Goal: Information Seeking & Learning: Learn about a topic

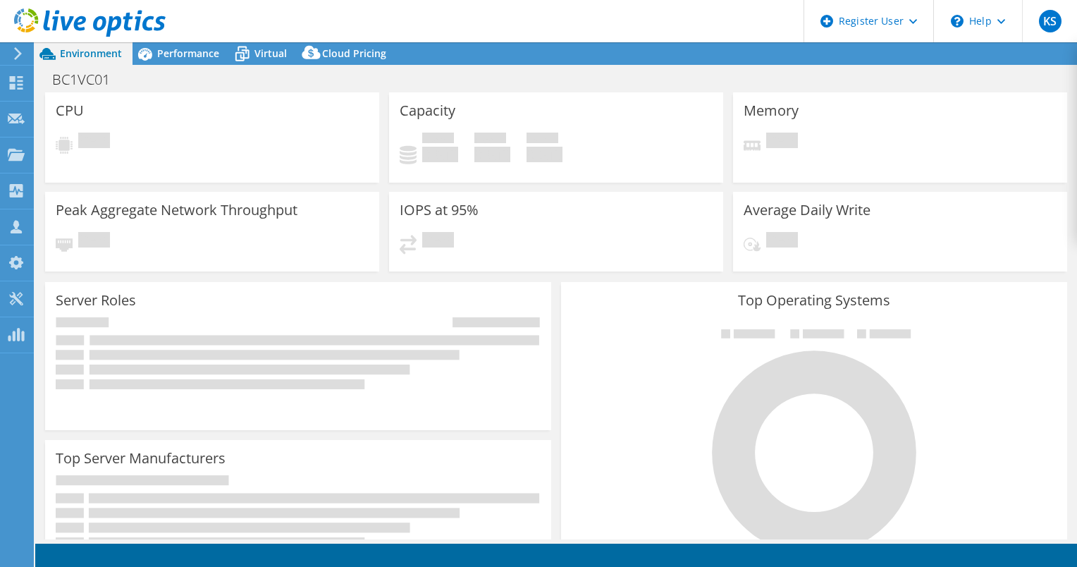
select select "USEast"
select select "USD"
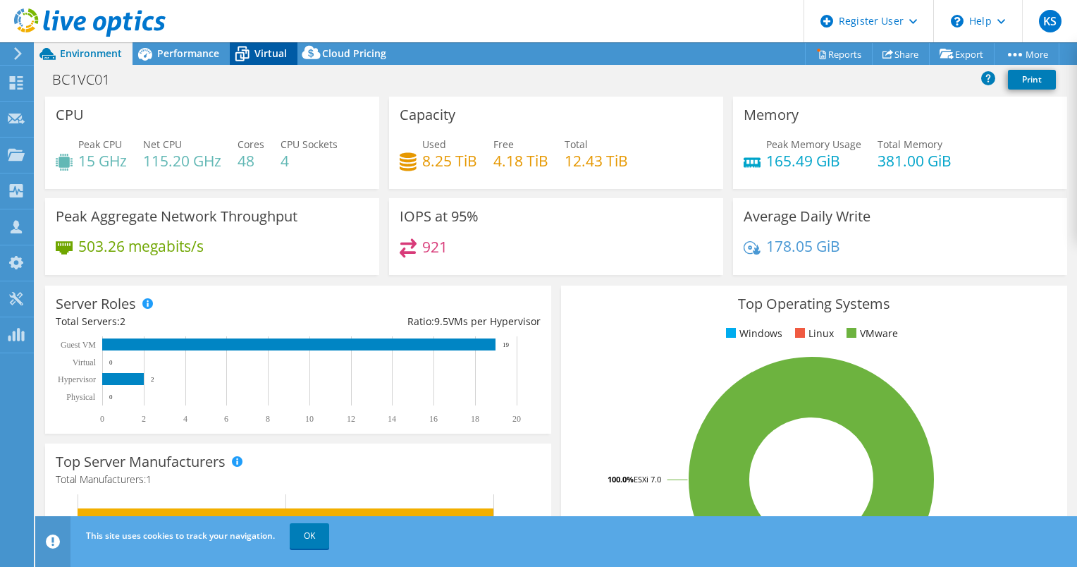
click at [258, 57] on span "Virtual" at bounding box center [271, 53] width 32 height 13
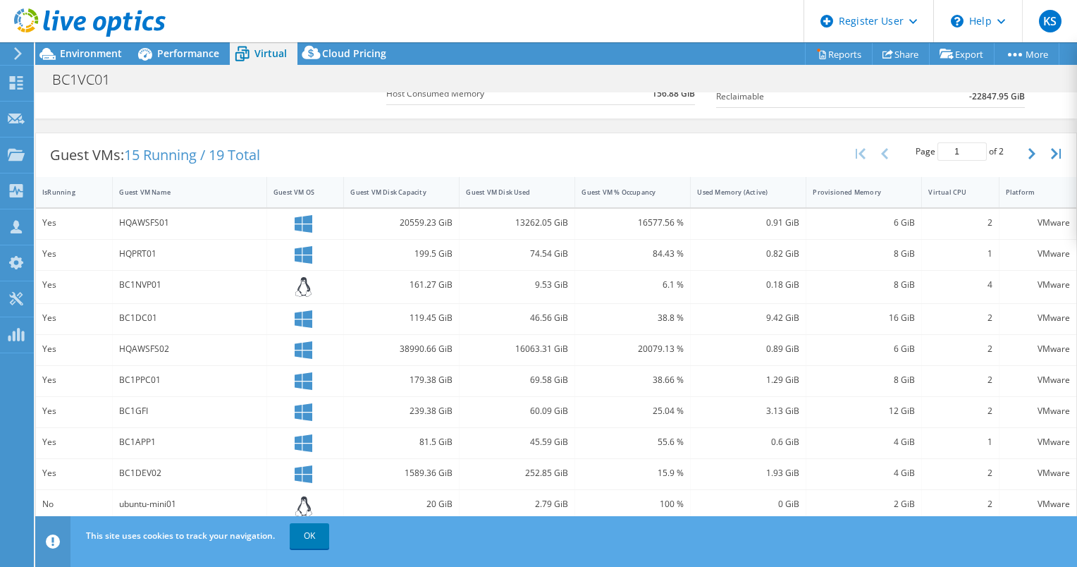
scroll to position [384, 0]
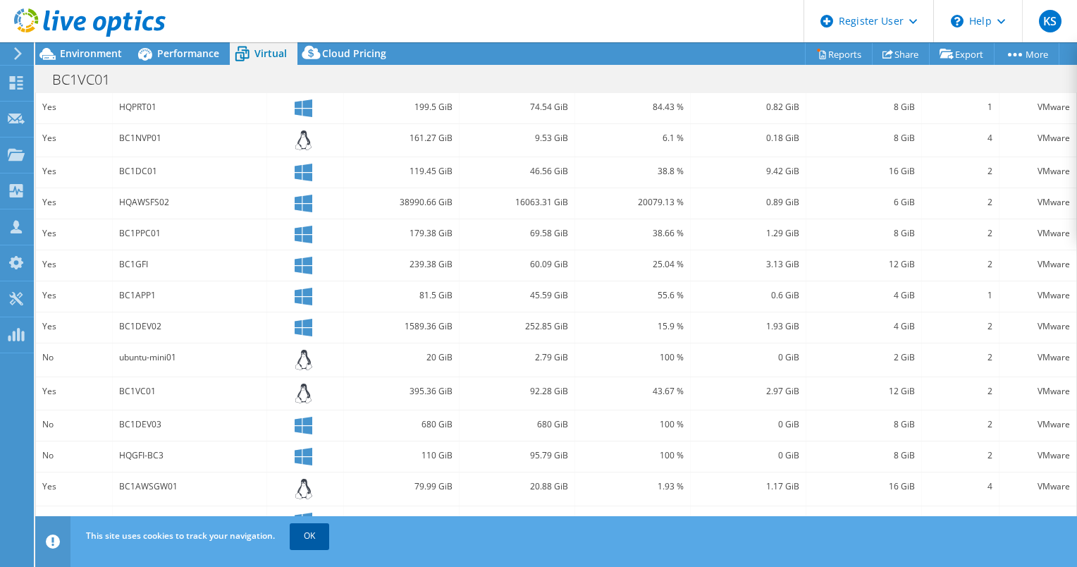
click at [312, 530] on link "OK" at bounding box center [309, 535] width 39 height 25
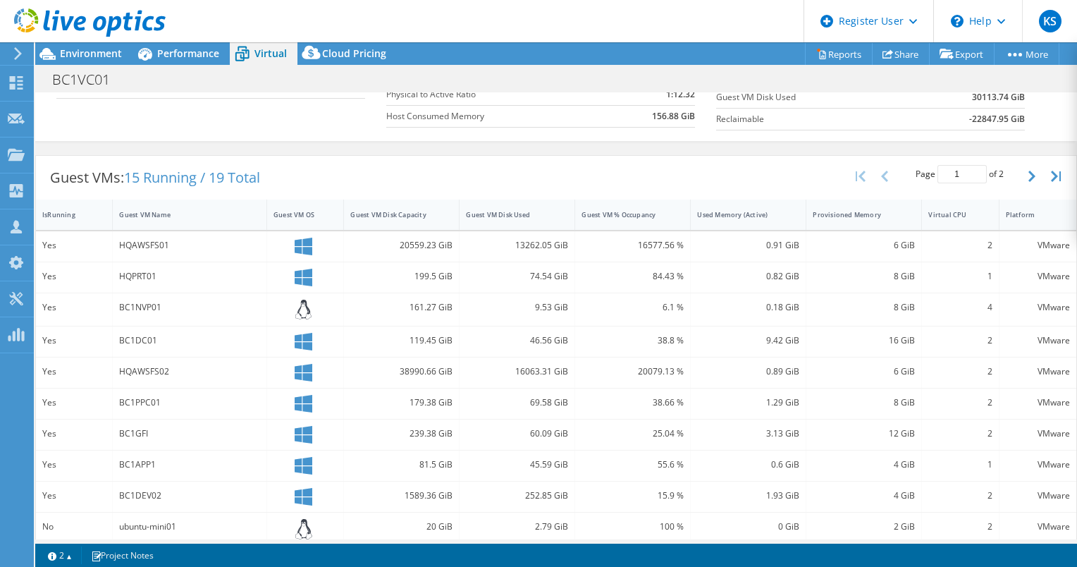
scroll to position [217, 0]
click at [501, 209] on div "Guest VM Disk Used" at bounding box center [508, 211] width 85 height 9
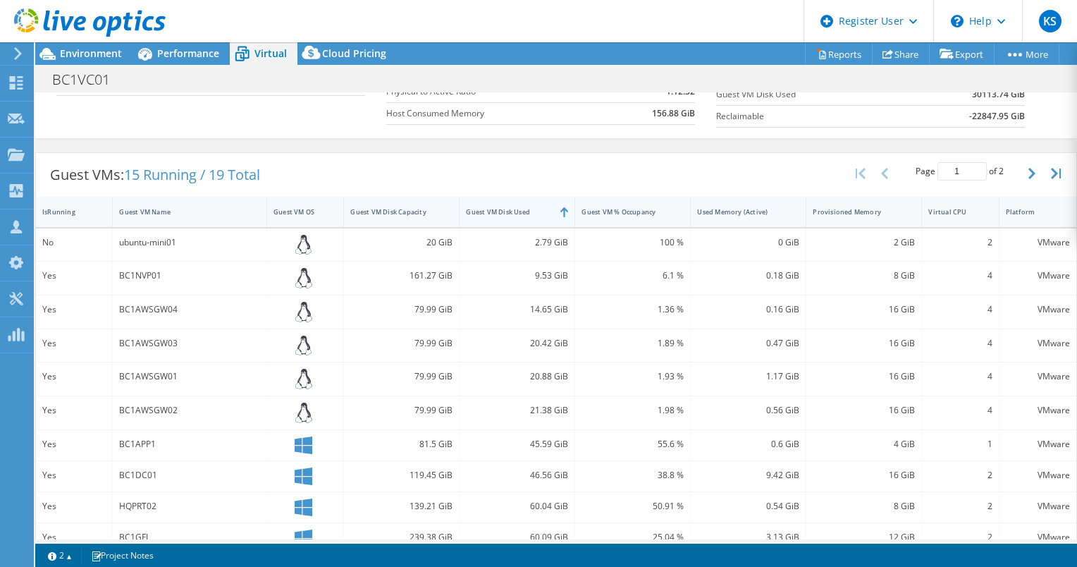
click at [501, 209] on div "Guest VM Disk Used" at bounding box center [508, 211] width 85 height 9
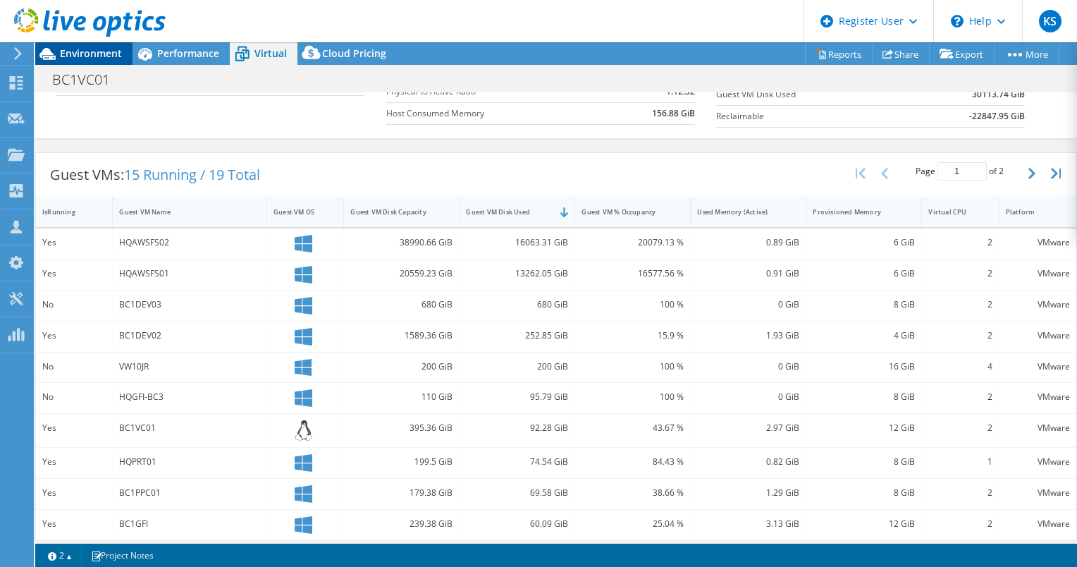
click at [85, 59] on span "Environment" at bounding box center [91, 53] width 62 height 13
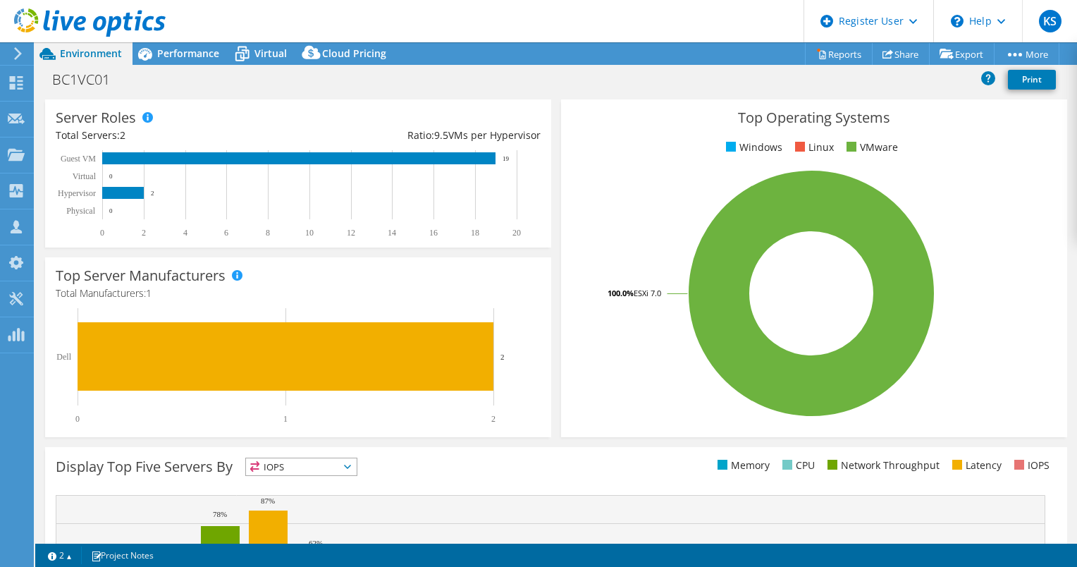
scroll to position [0, 0]
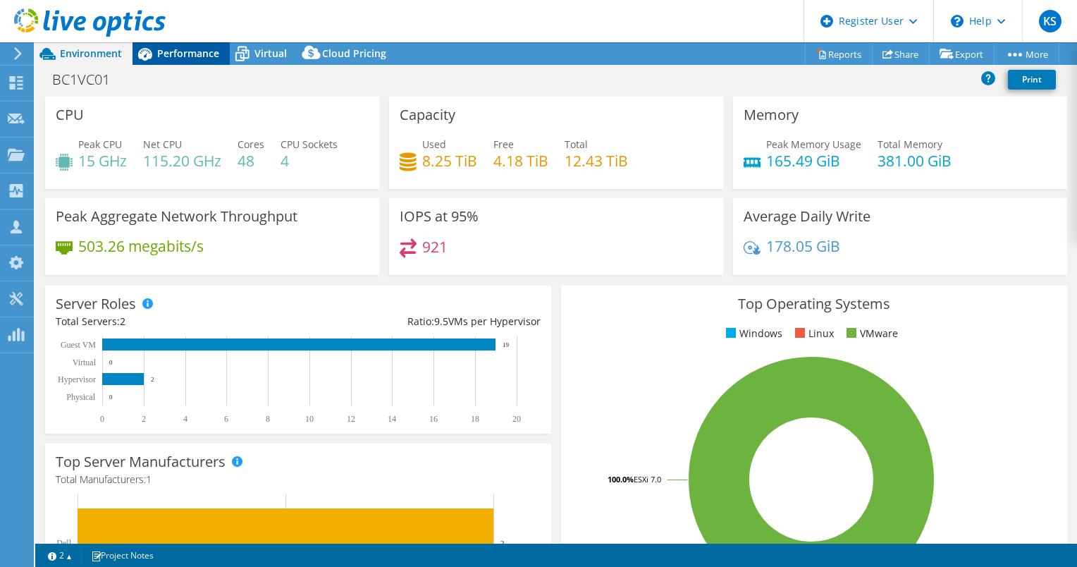
click at [186, 62] on div "Performance" at bounding box center [181, 53] width 97 height 23
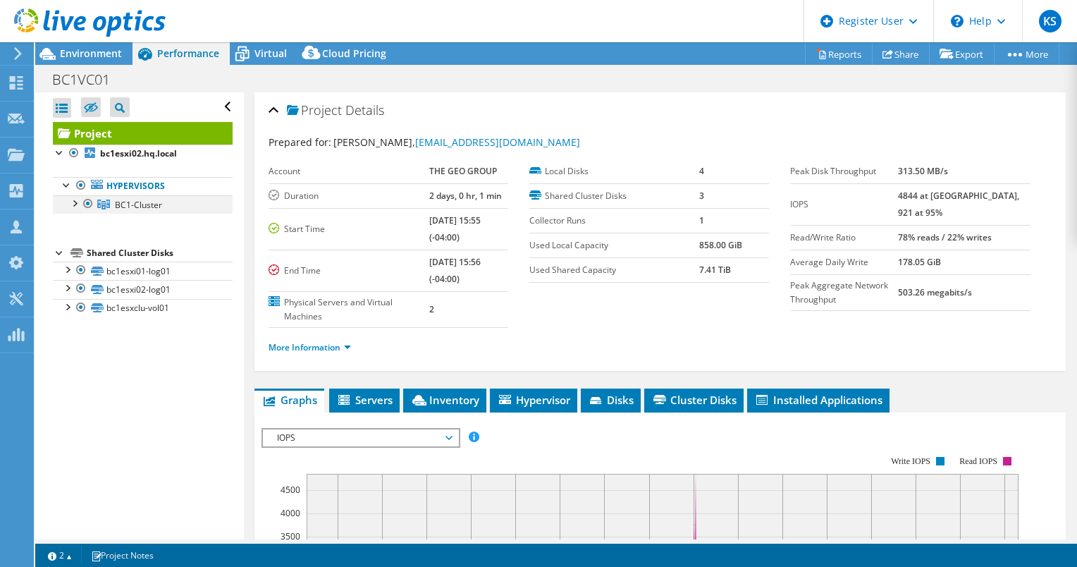
click at [74, 203] on div at bounding box center [74, 202] width 14 height 14
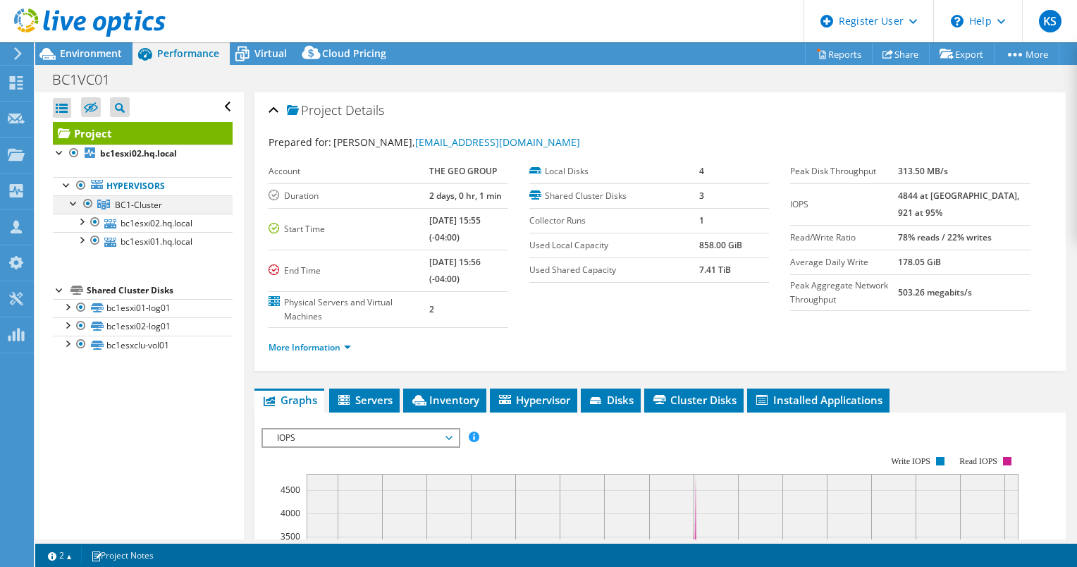
click at [74, 203] on div at bounding box center [74, 202] width 14 height 14
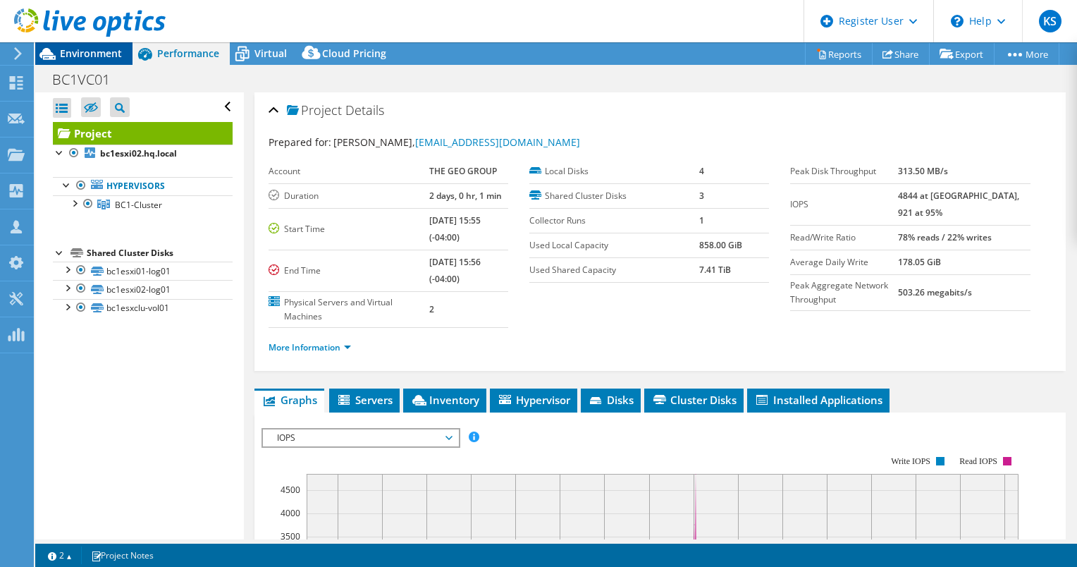
click at [97, 48] on span "Environment" at bounding box center [91, 53] width 62 height 13
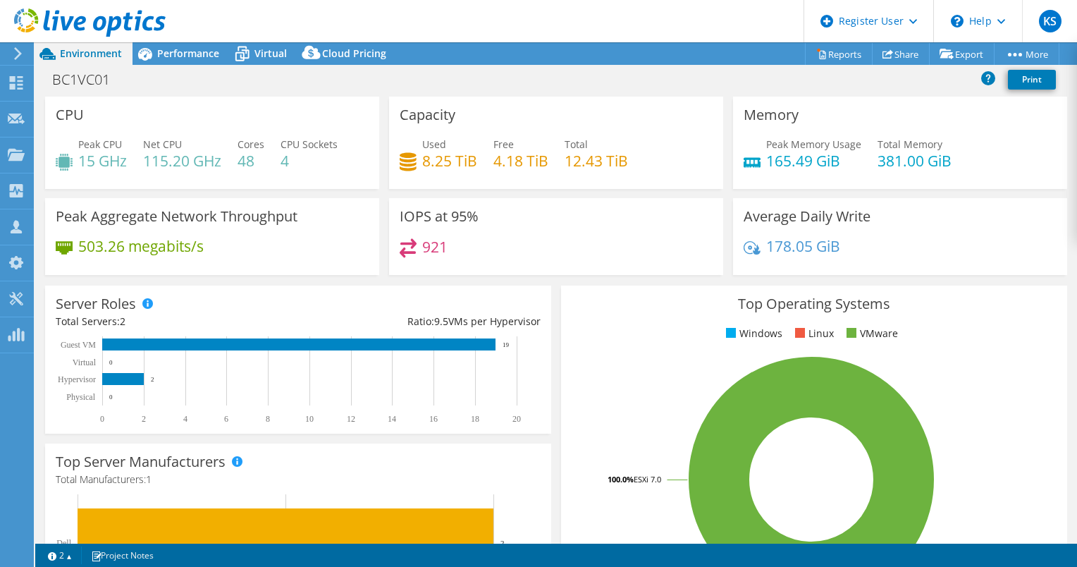
click at [357, 147] on div "Peak CPU 15 GHz Net CPU 115.20 GHz Cores 48 CPU Sockets 4" at bounding box center [212, 160] width 313 height 46
drag, startPoint x: 562, startPoint y: 164, endPoint x: 635, endPoint y: 161, distance: 73.4
click at [635, 161] on div "Used 8.25 TiB Free 4.18 TiB Total 12.43 TiB" at bounding box center [556, 160] width 313 height 46
drag, startPoint x: 635, startPoint y: 161, endPoint x: 618, endPoint y: 176, distance: 23.0
click at [618, 176] on div "Used 8.25 TiB Free 4.18 TiB Total 12.43 TiB" at bounding box center [556, 160] width 313 height 46
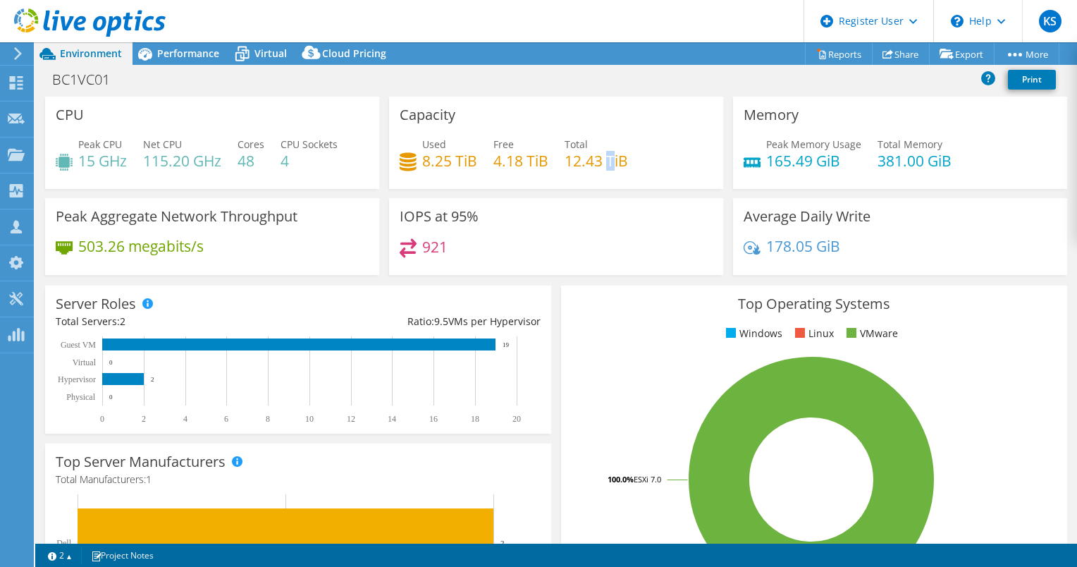
drag, startPoint x: 605, startPoint y: 162, endPoint x: 618, endPoint y: 161, distance: 12.7
click at [618, 161] on h4 "12.43 TiB" at bounding box center [596, 161] width 63 height 16
drag, startPoint x: 618, startPoint y: 161, endPoint x: 640, endPoint y: 207, distance: 50.4
click at [640, 207] on div "IOPS at 95% 921" at bounding box center [556, 236] width 334 height 77
click at [192, 47] on span "Performance" at bounding box center [188, 53] width 62 height 13
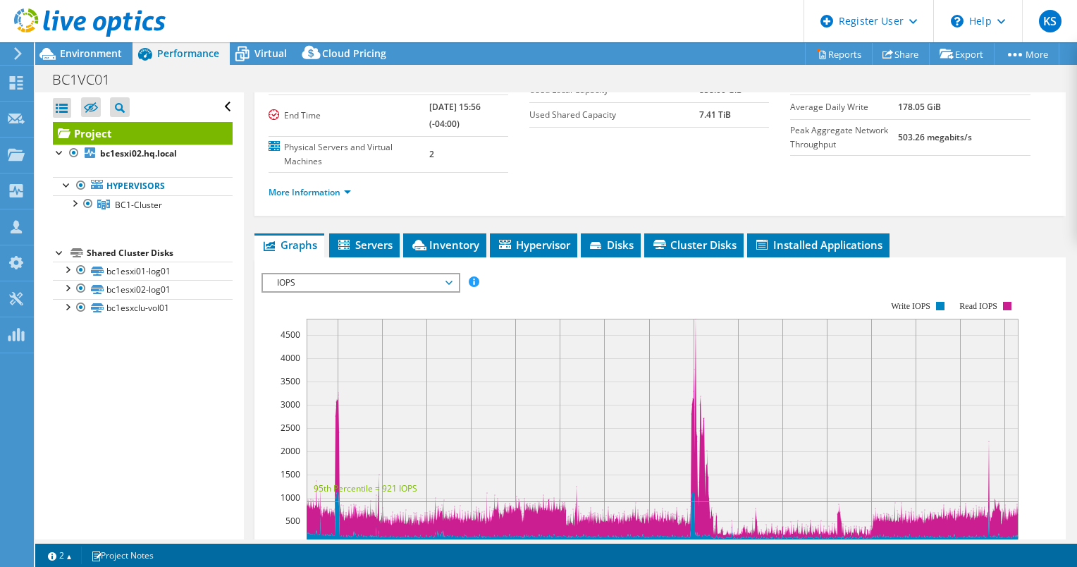
scroll to position [213, 0]
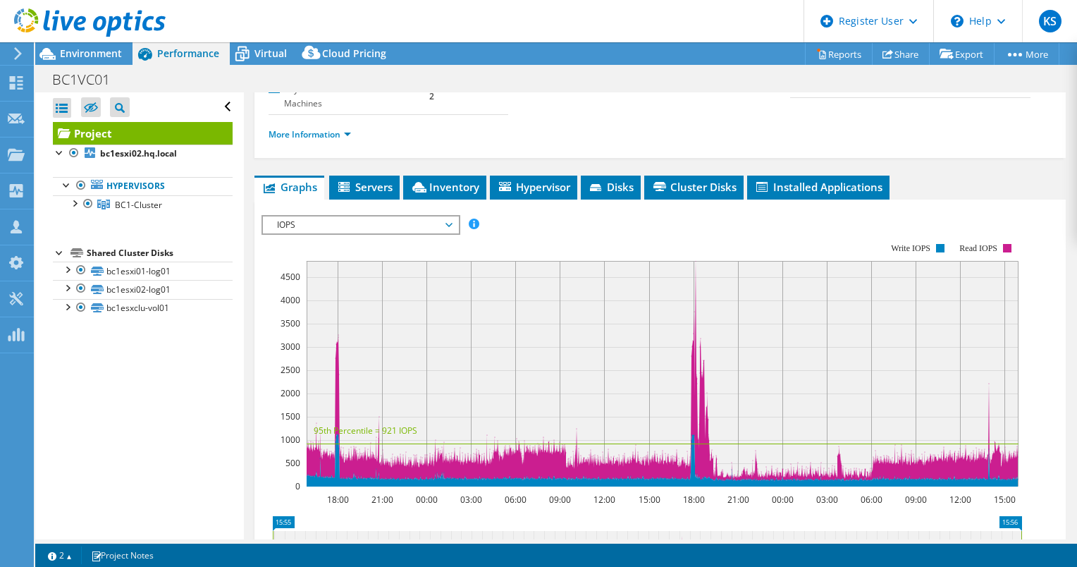
click at [347, 225] on span "IOPS" at bounding box center [360, 224] width 181 height 17
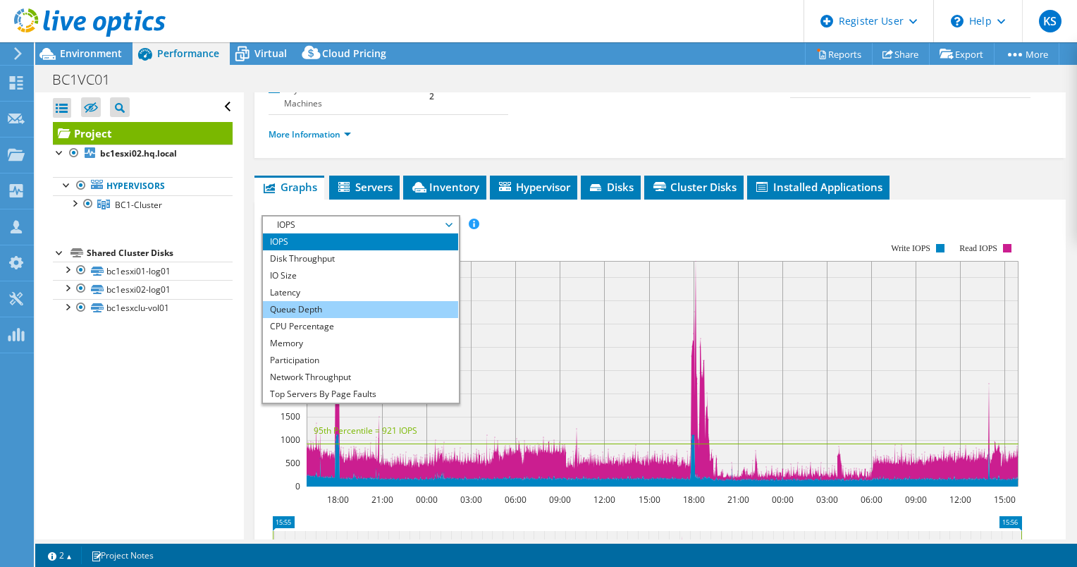
click at [320, 302] on li "Queue Depth" at bounding box center [360, 309] width 195 height 17
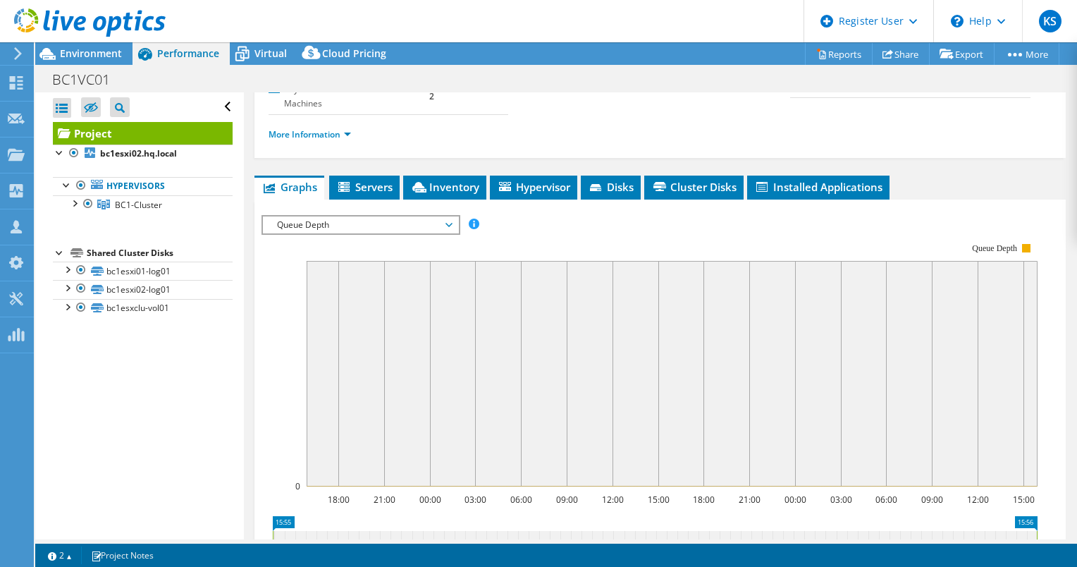
click at [295, 228] on span "Queue Depth" at bounding box center [360, 224] width 181 height 17
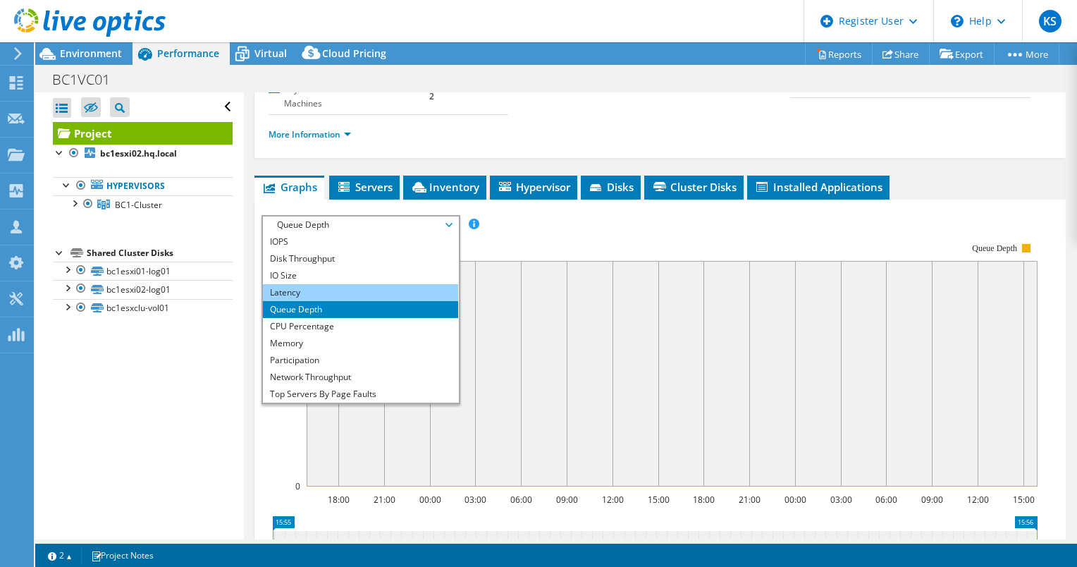
click at [310, 288] on li "Latency" at bounding box center [360, 292] width 195 height 17
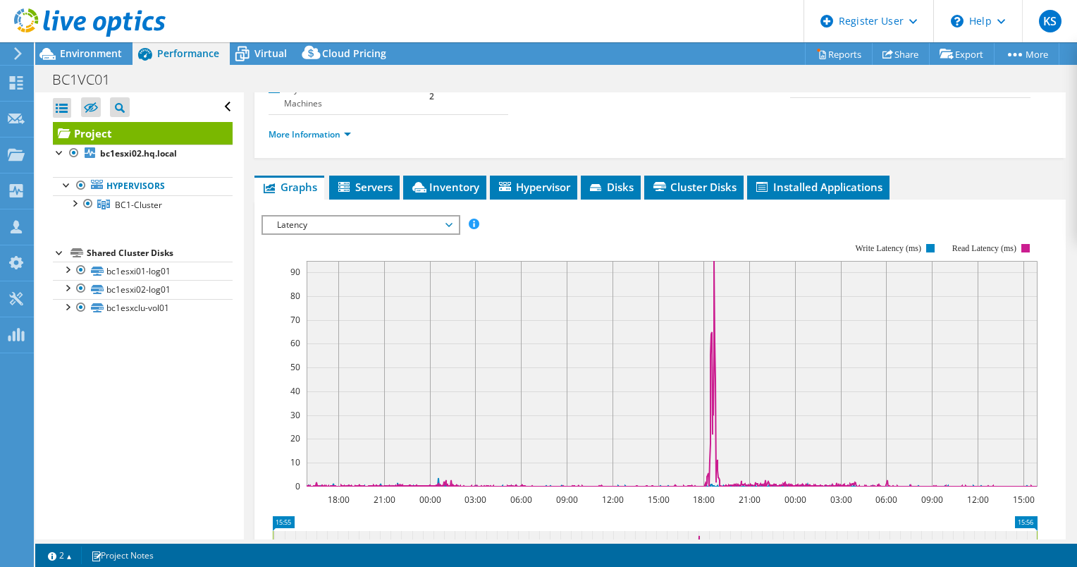
click at [394, 226] on span "Latency" at bounding box center [360, 224] width 181 height 17
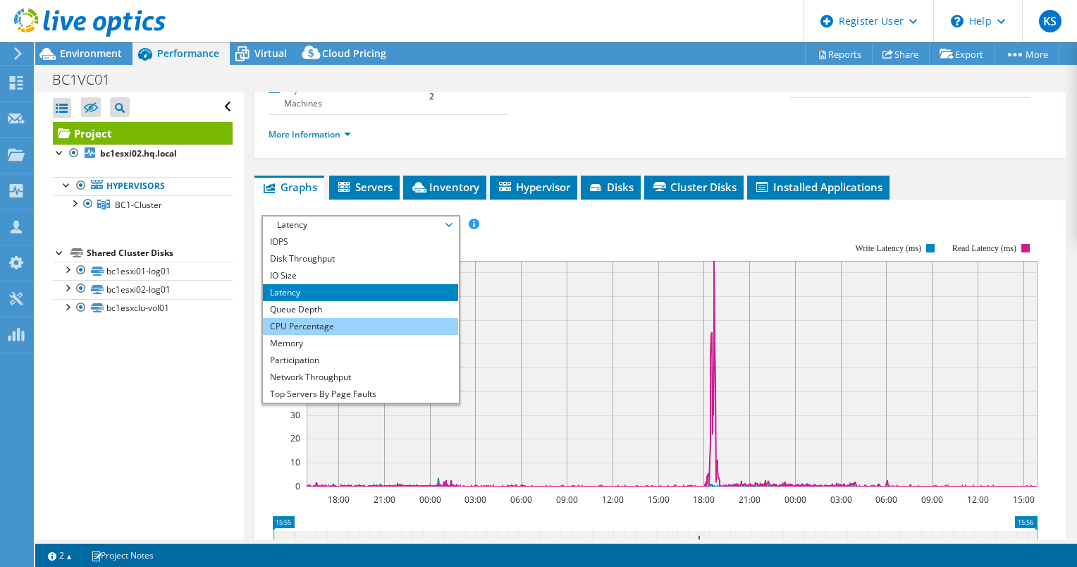
click at [312, 318] on li "CPU Percentage" at bounding box center [360, 326] width 195 height 17
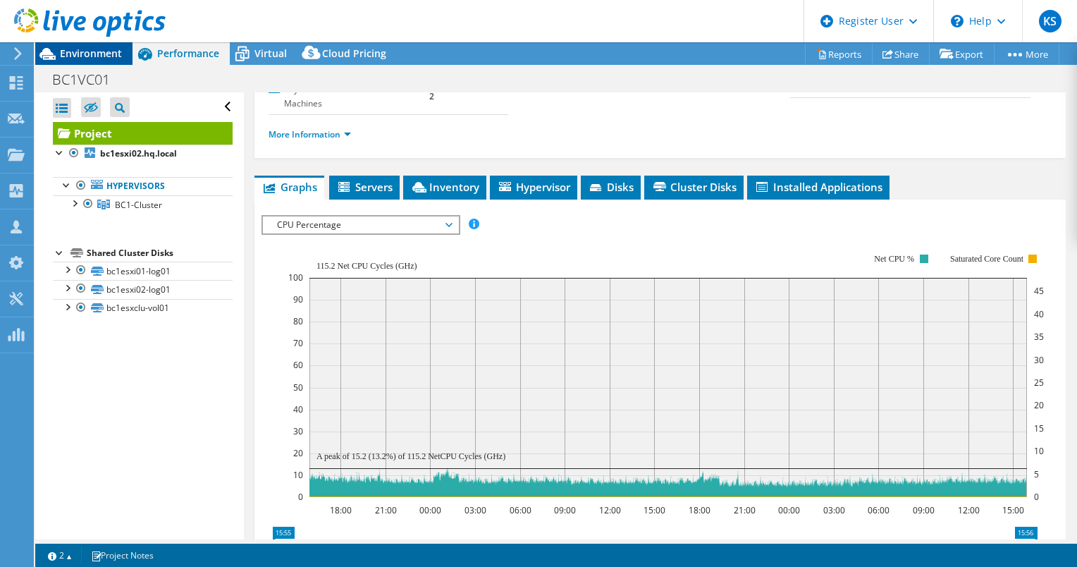
click at [89, 56] on span "Environment" at bounding box center [91, 53] width 62 height 13
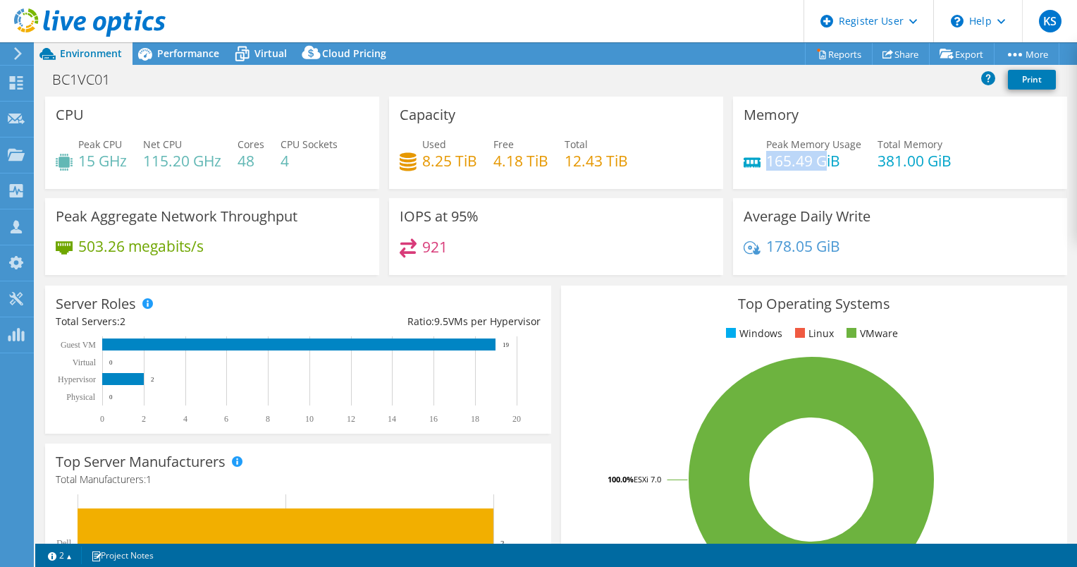
drag, startPoint x: 761, startPoint y: 158, endPoint x: 821, endPoint y: 160, distance: 60.0
click at [821, 160] on h4 "165.49 GiB" at bounding box center [813, 161] width 95 height 16
drag, startPoint x: 821, startPoint y: 160, endPoint x: 888, endPoint y: 186, distance: 71.9
click at [888, 186] on div "Memory Peak Memory Usage 165.49 GiB Total Memory 381.00 GiB" at bounding box center [900, 143] width 334 height 92
click at [260, 47] on span "Virtual" at bounding box center [271, 53] width 32 height 13
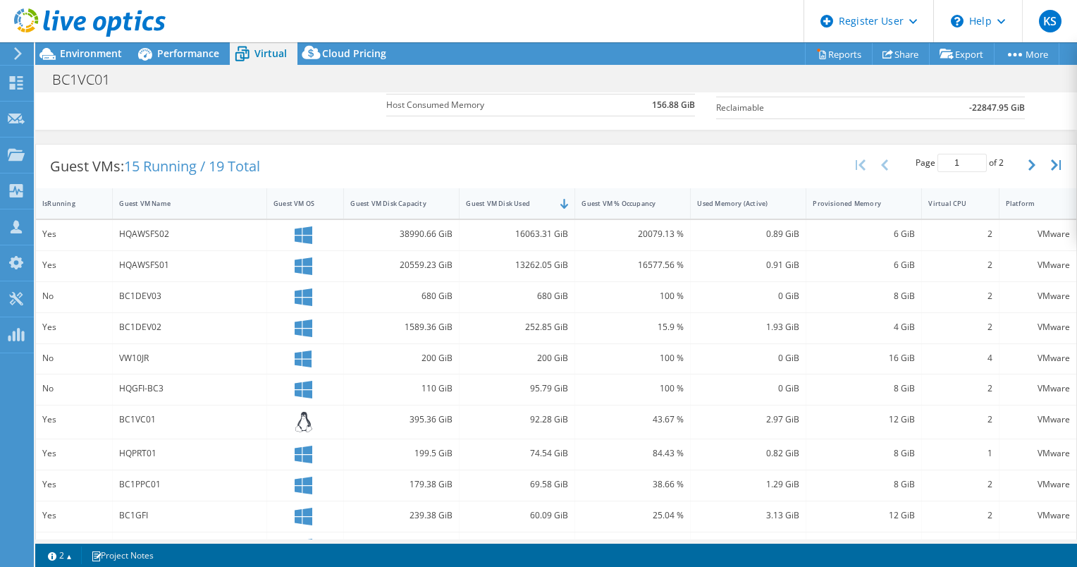
scroll to position [221, 0]
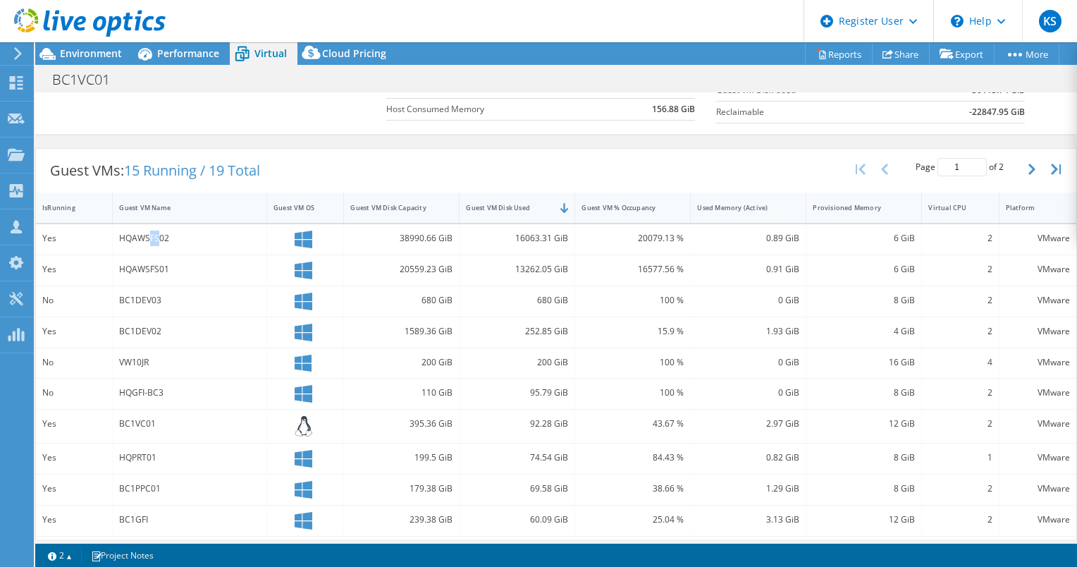
drag, startPoint x: 148, startPoint y: 234, endPoint x: 157, endPoint y: 234, distance: 8.5
click at [157, 234] on div "HQAWSFS02" at bounding box center [189, 239] width 141 height 16
drag, startPoint x: 157, startPoint y: 234, endPoint x: 157, endPoint y: 265, distance: 31.0
click at [157, 265] on div "HQAWSFS01" at bounding box center [189, 270] width 141 height 16
drag, startPoint x: 157, startPoint y: 265, endPoint x: 148, endPoint y: 296, distance: 32.2
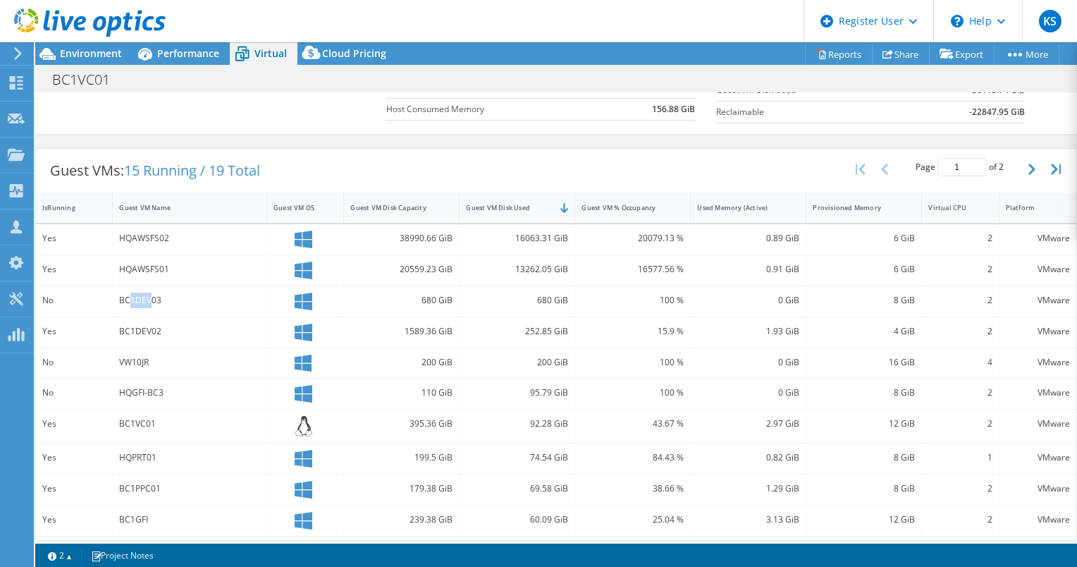
click at [148, 296] on div "BC1DEV03" at bounding box center [189, 301] width 141 height 16
drag, startPoint x: 148, startPoint y: 296, endPoint x: 140, endPoint y: 322, distance: 27.2
click at [140, 324] on div "BC1DEV02" at bounding box center [189, 332] width 141 height 16
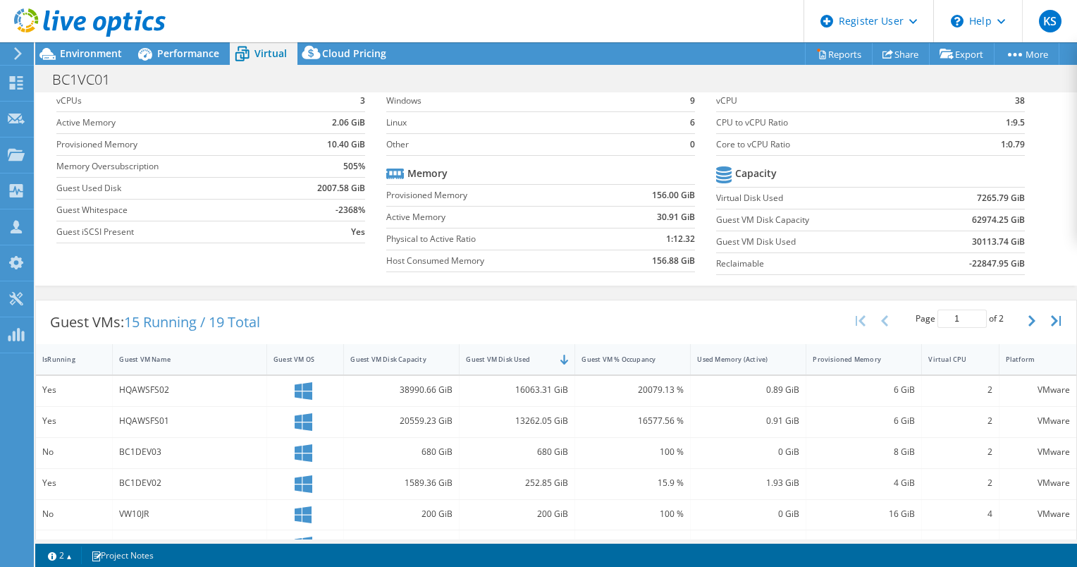
scroll to position [0, 0]
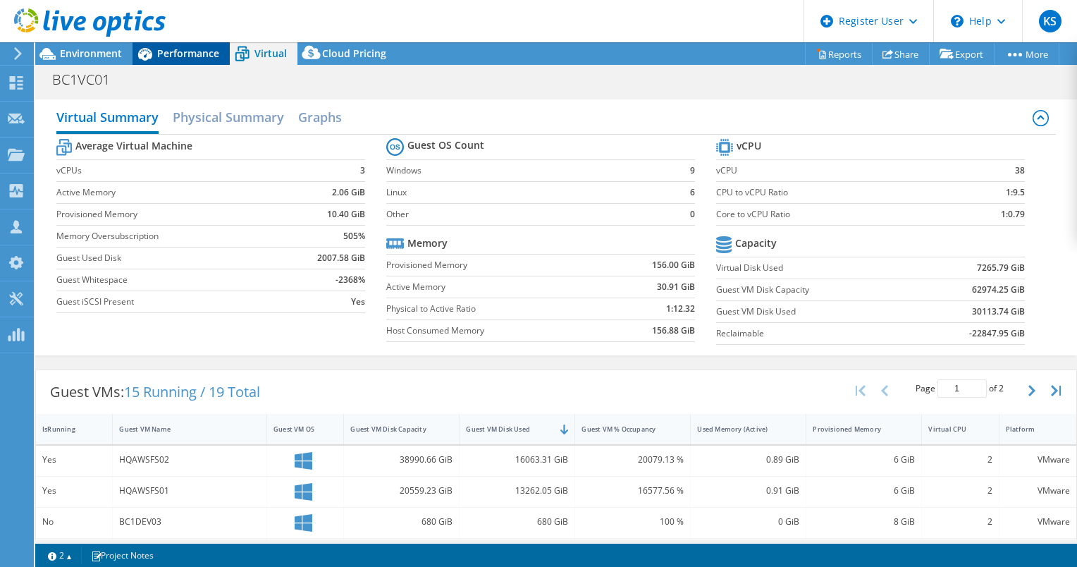
click at [175, 59] on span "Performance" at bounding box center [188, 53] width 62 height 13
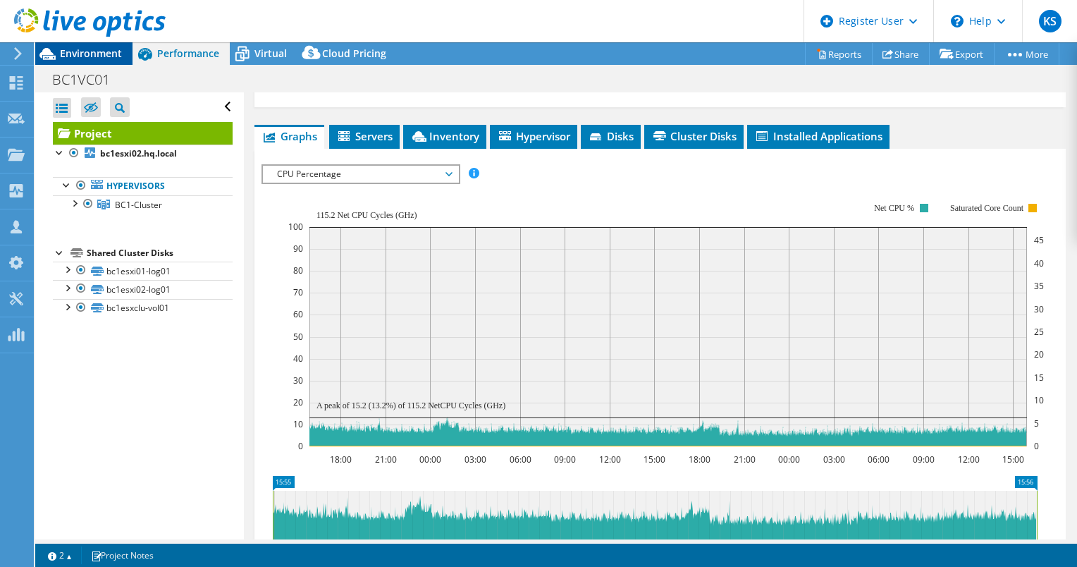
click at [111, 59] on span "Environment" at bounding box center [91, 53] width 62 height 13
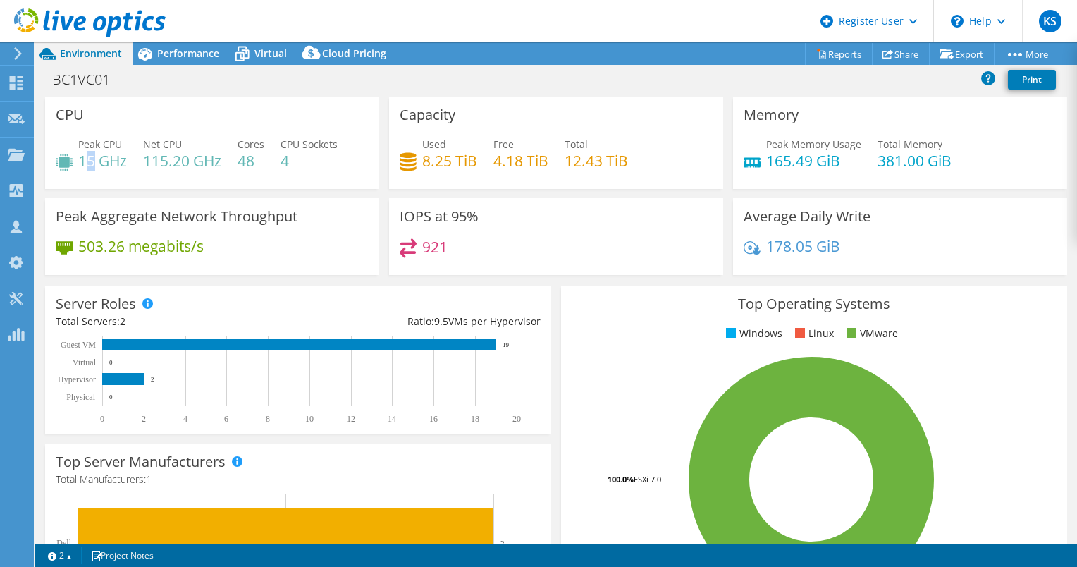
drag, startPoint x: 82, startPoint y: 163, endPoint x: 101, endPoint y: 163, distance: 18.3
click at [101, 163] on h4 "15 GHz" at bounding box center [102, 161] width 49 height 16
click at [788, 171] on div "Peak Memory Usage 165.49 GiB Total Memory 381.00 GiB" at bounding box center [900, 160] width 313 height 46
click at [286, 51] on div "Virtual" at bounding box center [264, 53] width 68 height 23
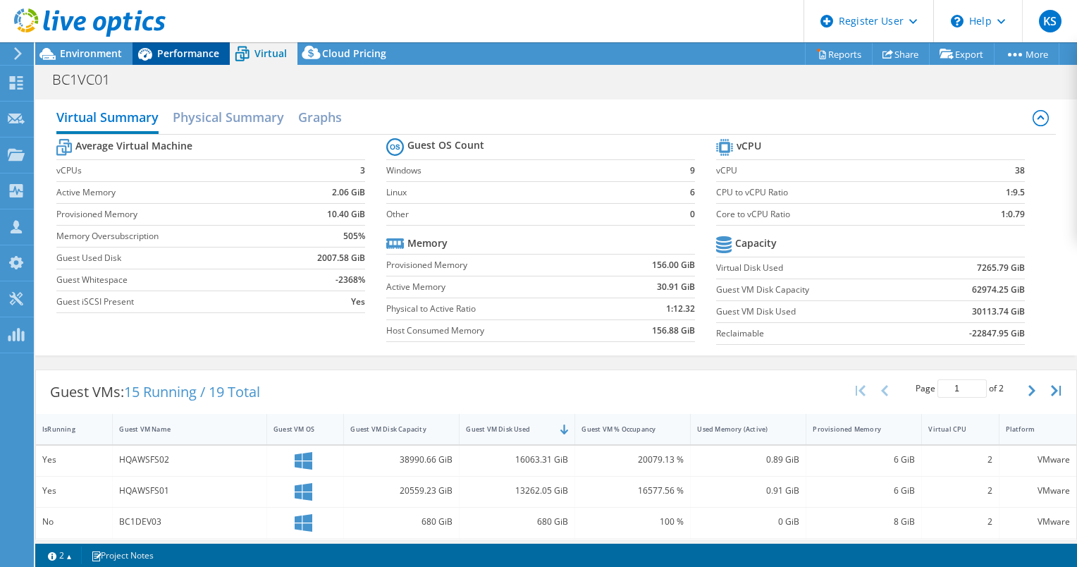
click at [197, 50] on span "Performance" at bounding box center [188, 53] width 62 height 13
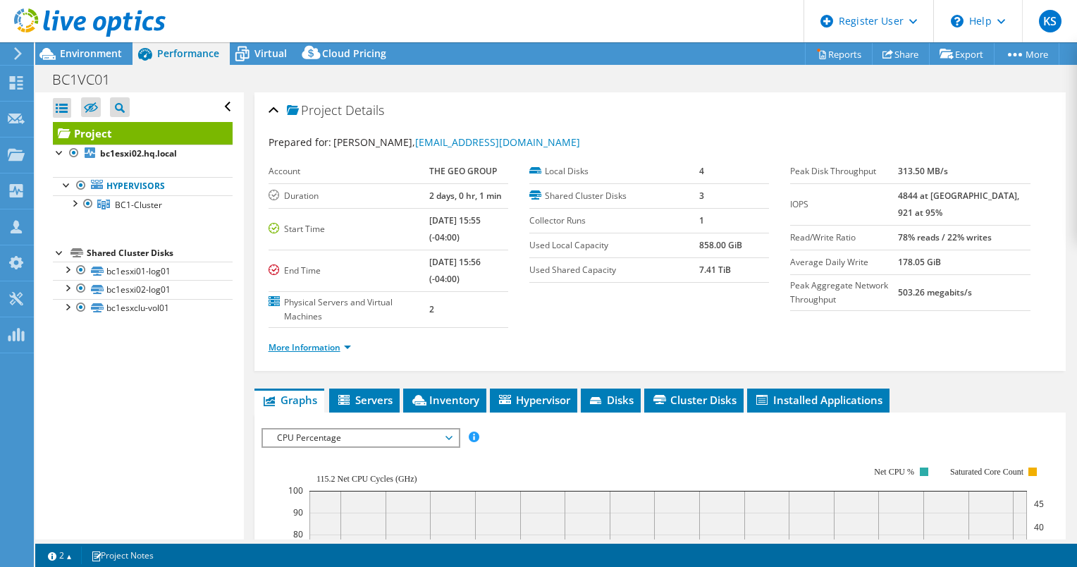
click at [345, 348] on link "More Information" at bounding box center [310, 347] width 82 height 12
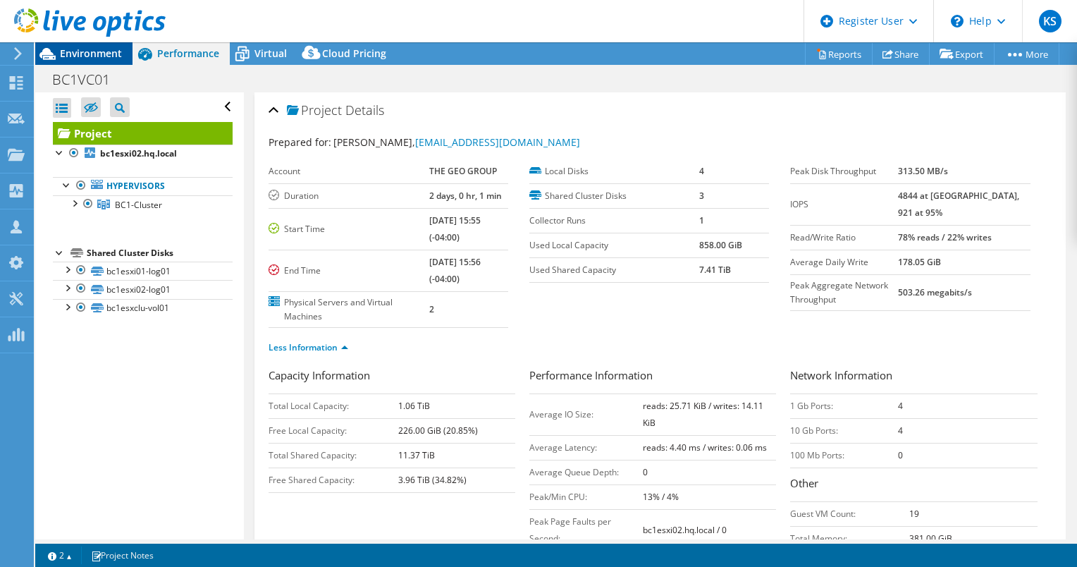
click at [94, 49] on span "Environment" at bounding box center [91, 53] width 62 height 13
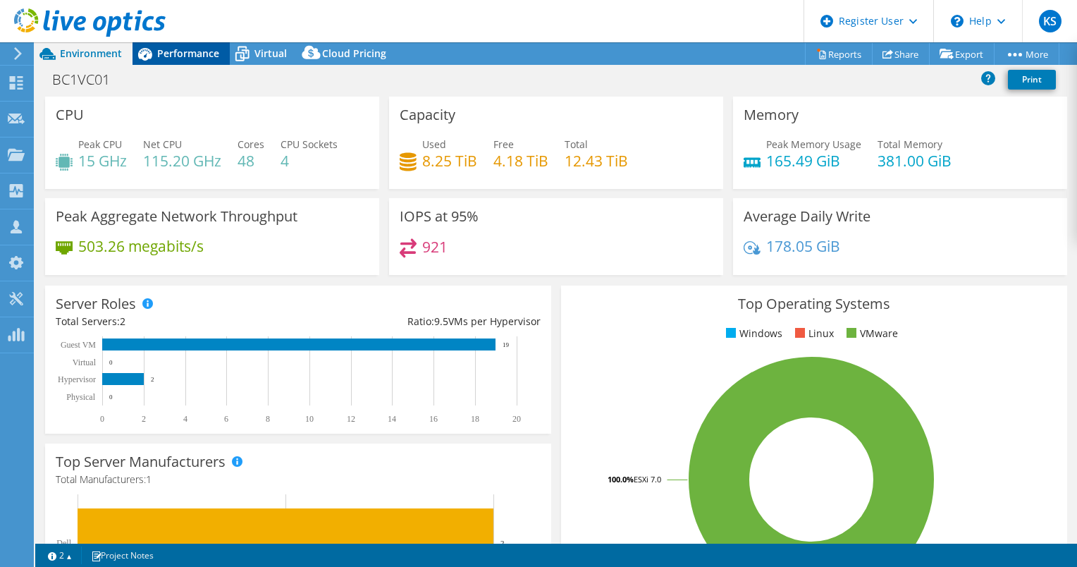
click at [188, 63] on div "Performance" at bounding box center [181, 53] width 97 height 23
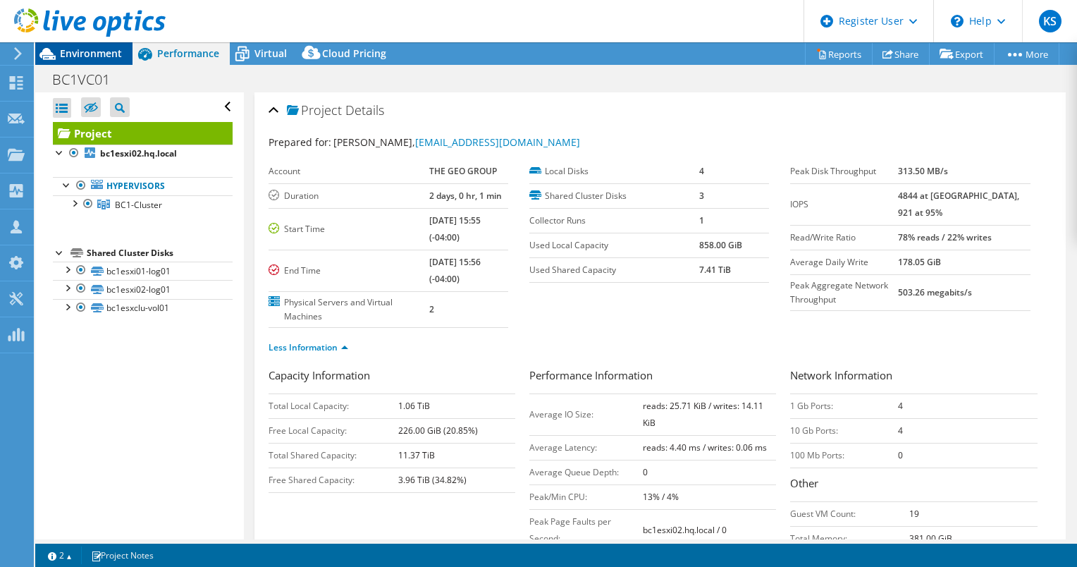
click at [94, 54] on span "Environment" at bounding box center [91, 53] width 62 height 13
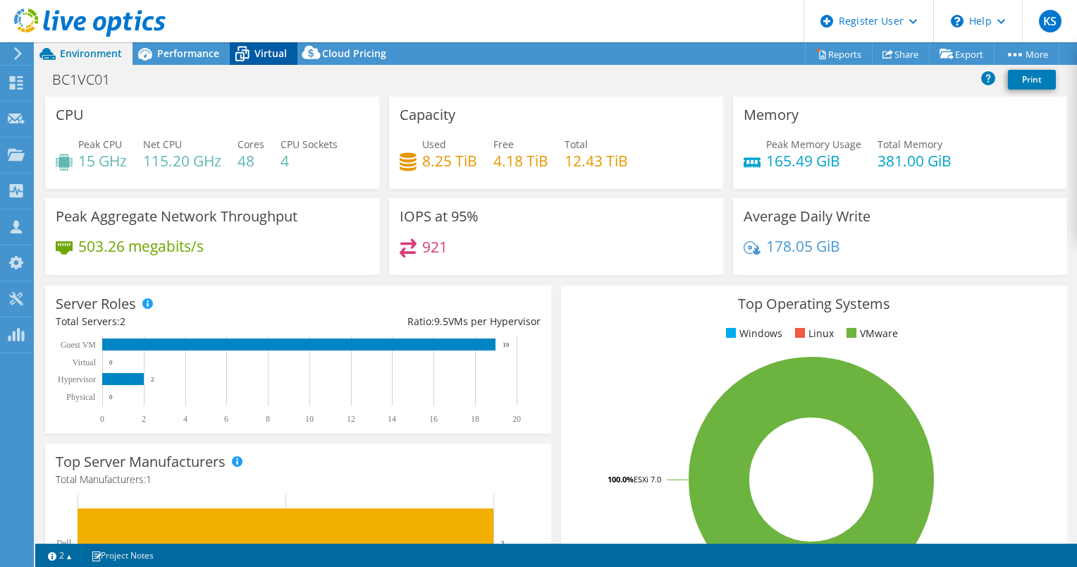
click at [279, 47] on span "Virtual" at bounding box center [271, 53] width 32 height 13
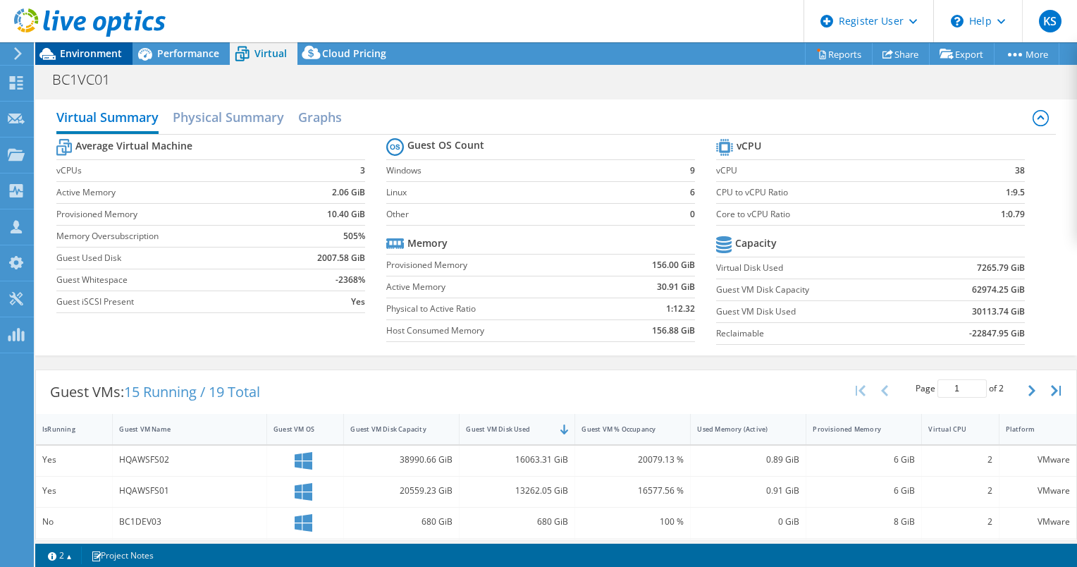
click at [93, 51] on span "Environment" at bounding box center [91, 53] width 62 height 13
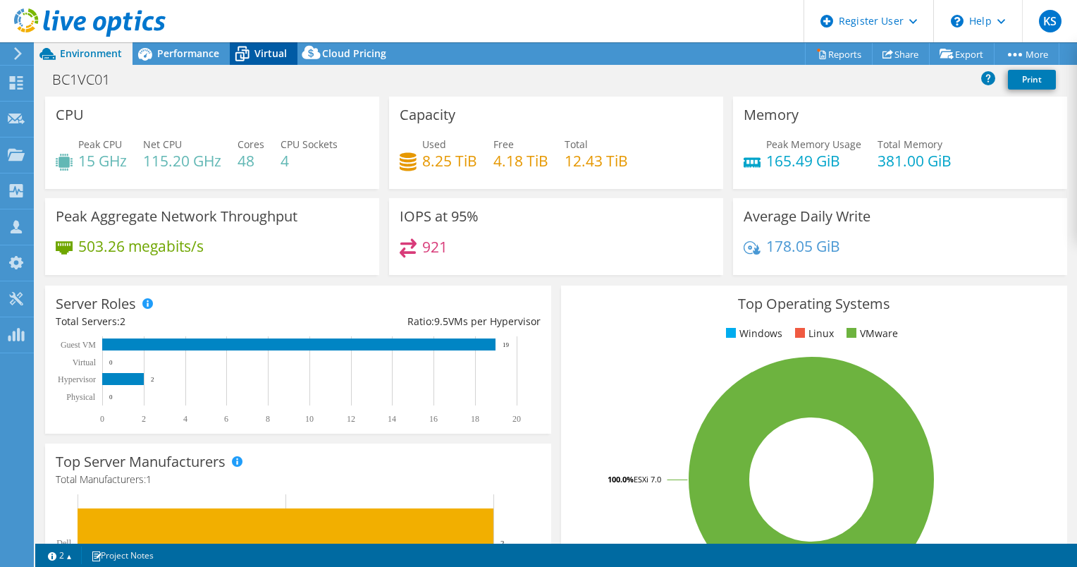
click at [245, 51] on icon at bounding box center [242, 54] width 25 height 25
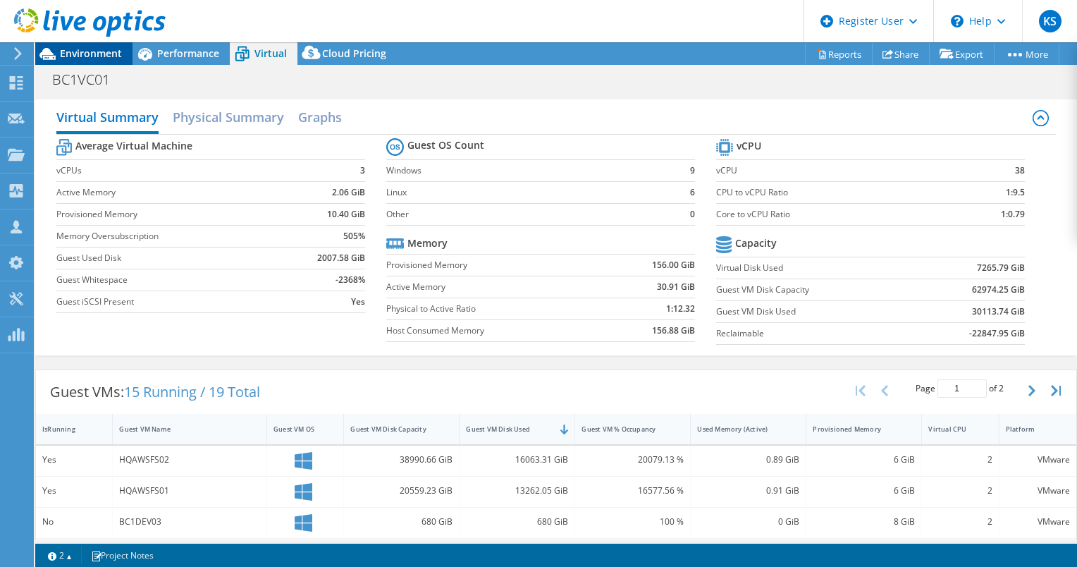
click at [120, 54] on span "Environment" at bounding box center [91, 53] width 62 height 13
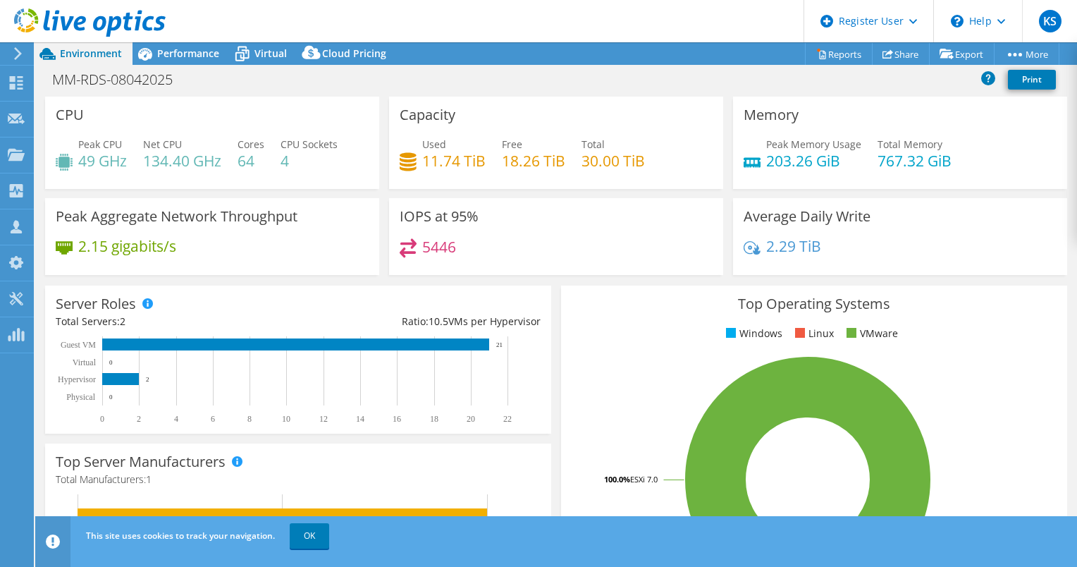
select select "USD"
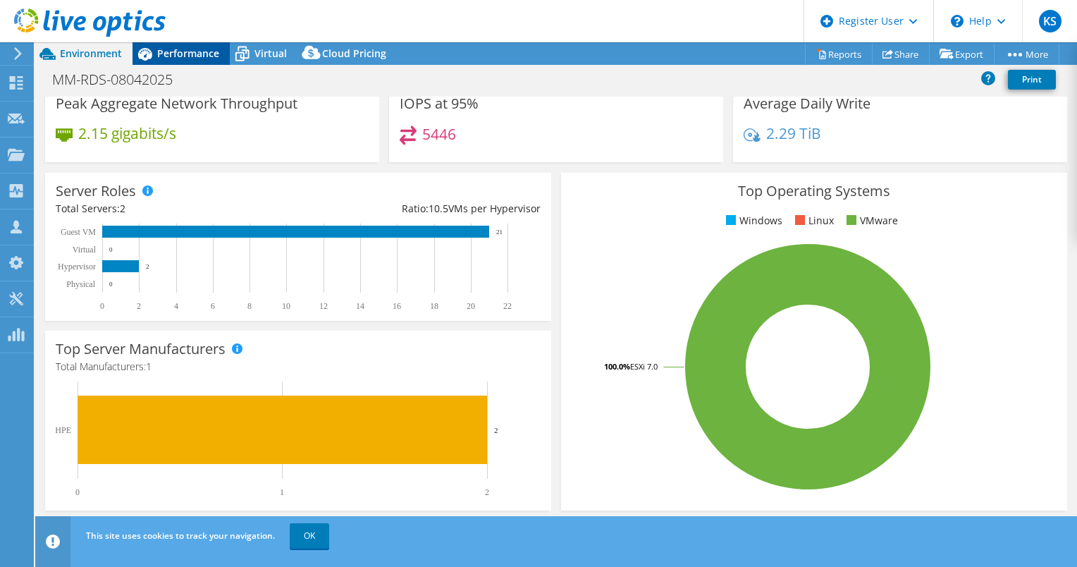
click at [204, 50] on span "Performance" at bounding box center [188, 53] width 62 height 13
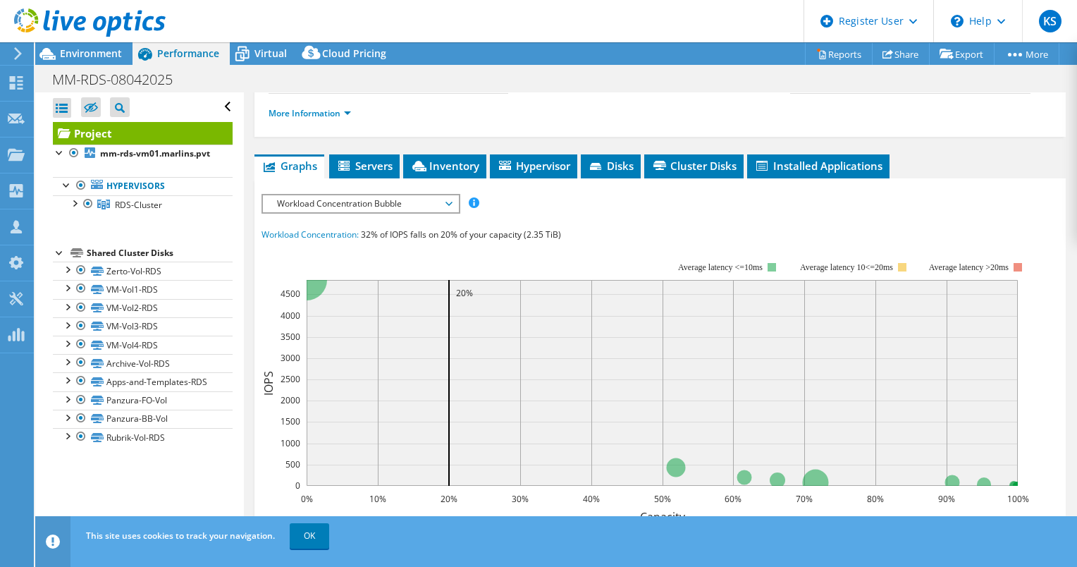
scroll to position [274, 0]
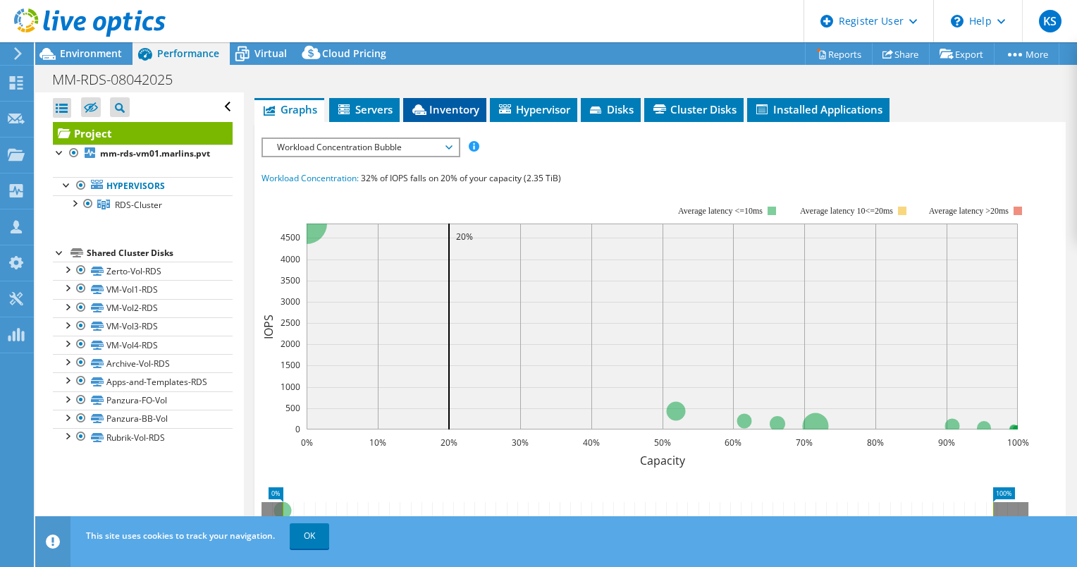
click at [437, 116] on span "Inventory" at bounding box center [444, 109] width 69 height 14
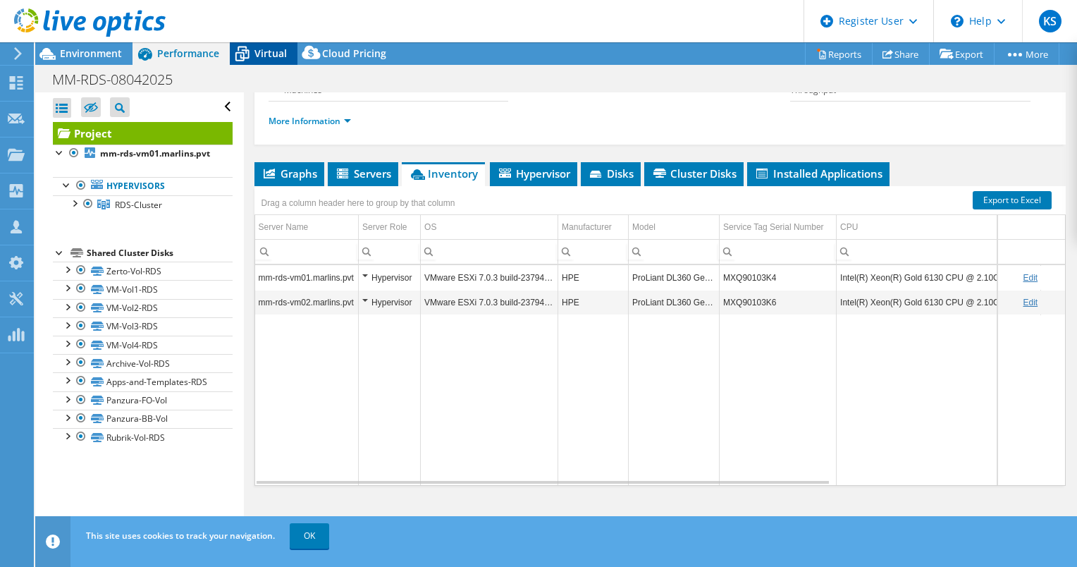
click at [262, 63] on div "Virtual" at bounding box center [264, 53] width 68 height 23
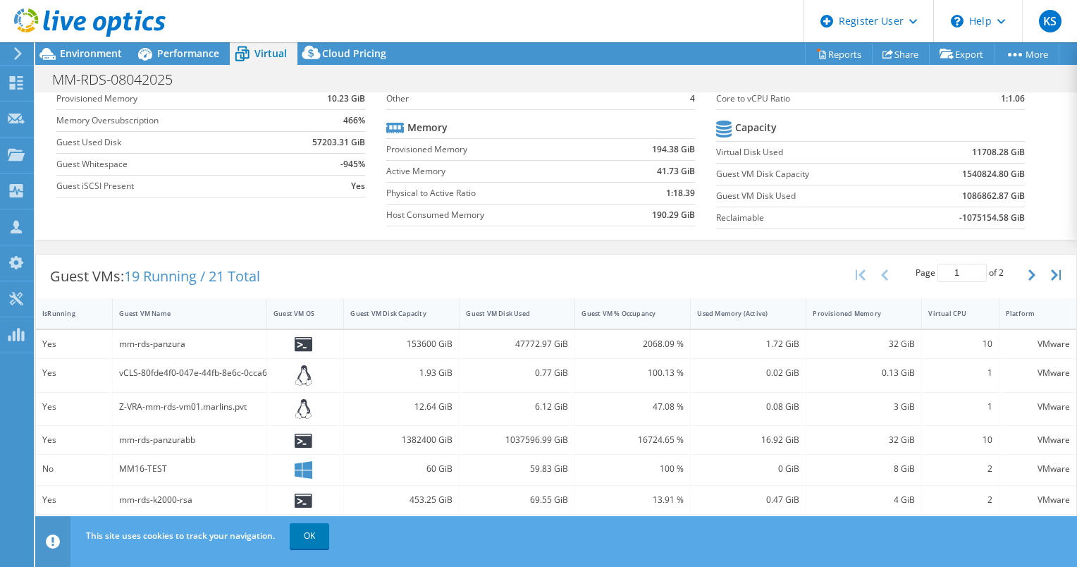
scroll to position [0, 0]
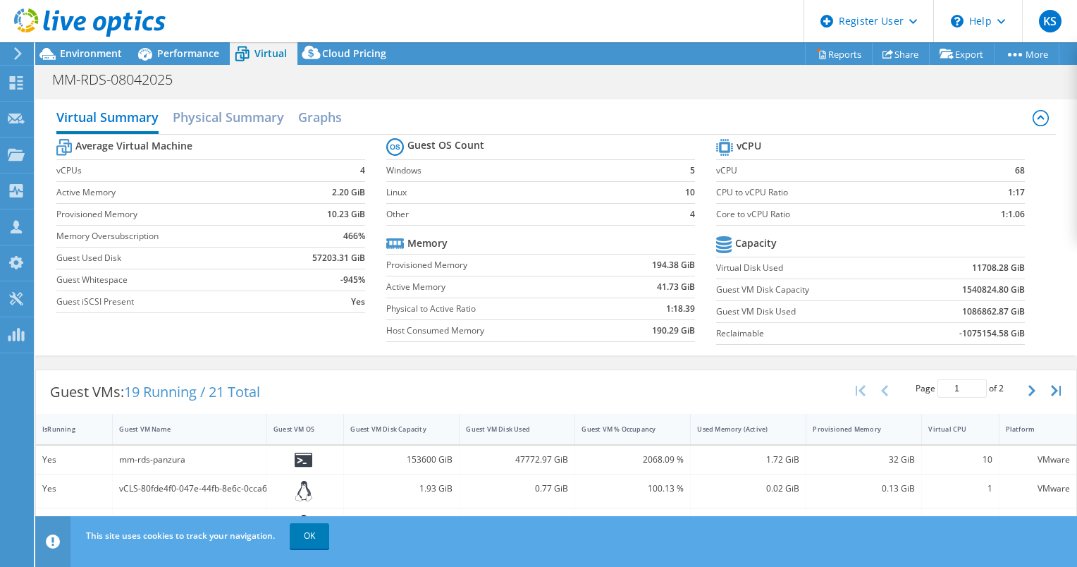
click at [803, 80] on div "MM-RDS-08042025 Print" at bounding box center [556, 79] width 1042 height 26
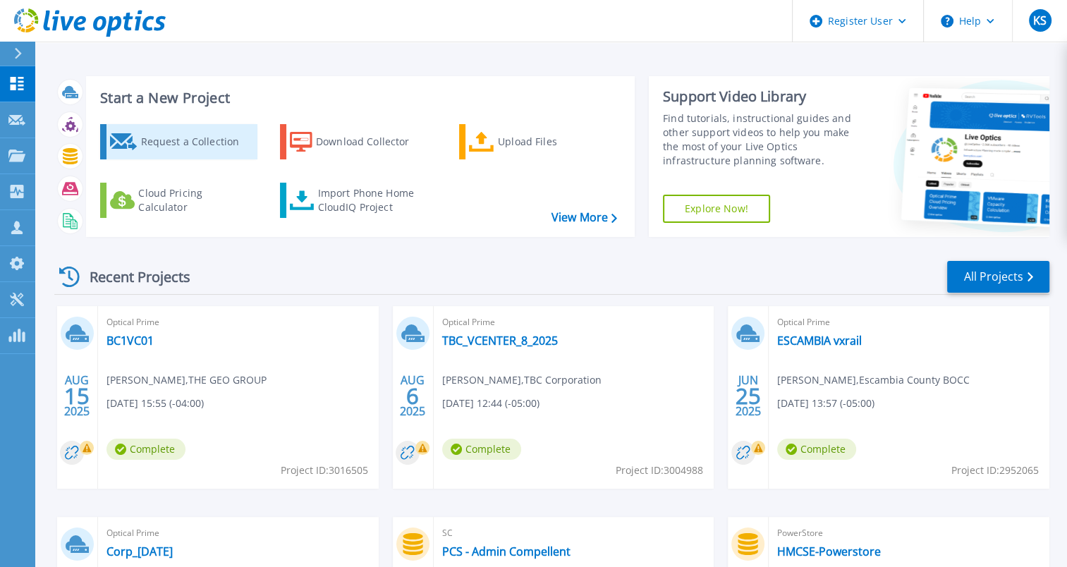
click at [209, 130] on div "Request a Collection" at bounding box center [196, 142] width 113 height 28
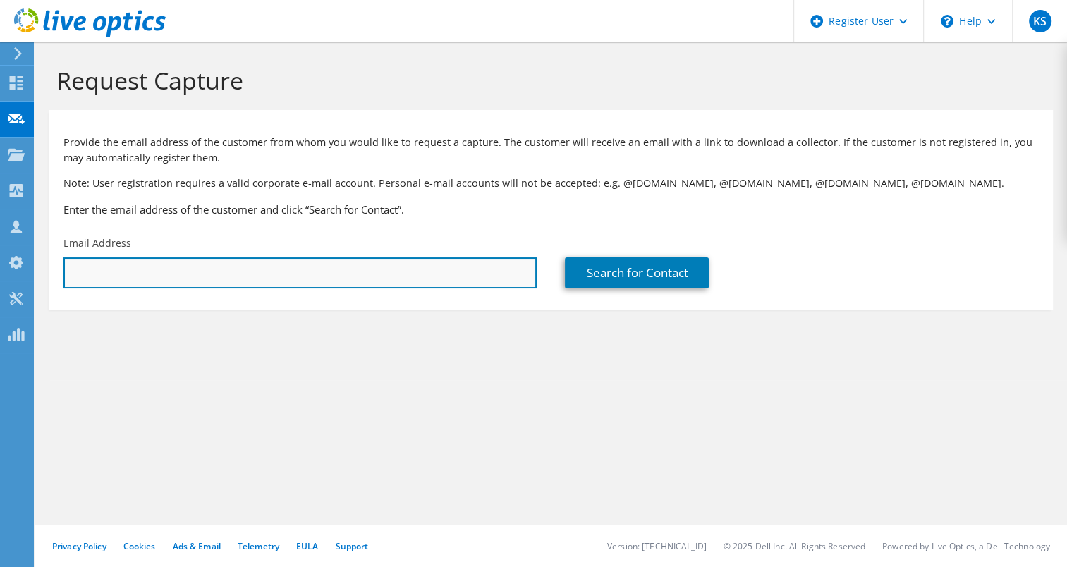
click at [333, 281] on input "text" at bounding box center [299, 272] width 473 height 31
